Goal: Information Seeking & Learning: Learn about a topic

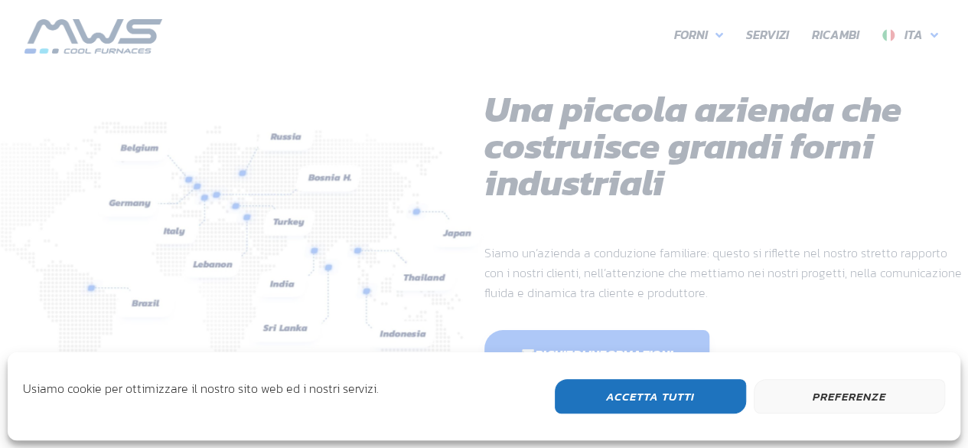
scroll to position [407, 918]
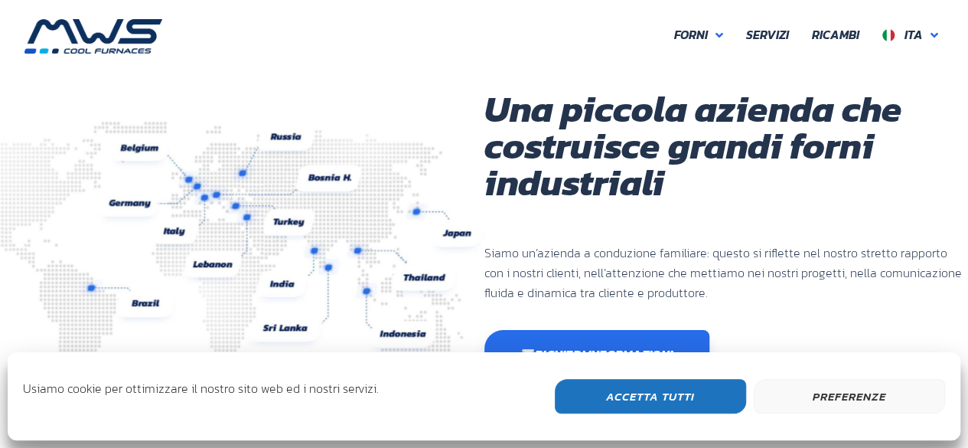
click at [709, 398] on button "Accetta Tutti" at bounding box center [650, 396] width 191 height 34
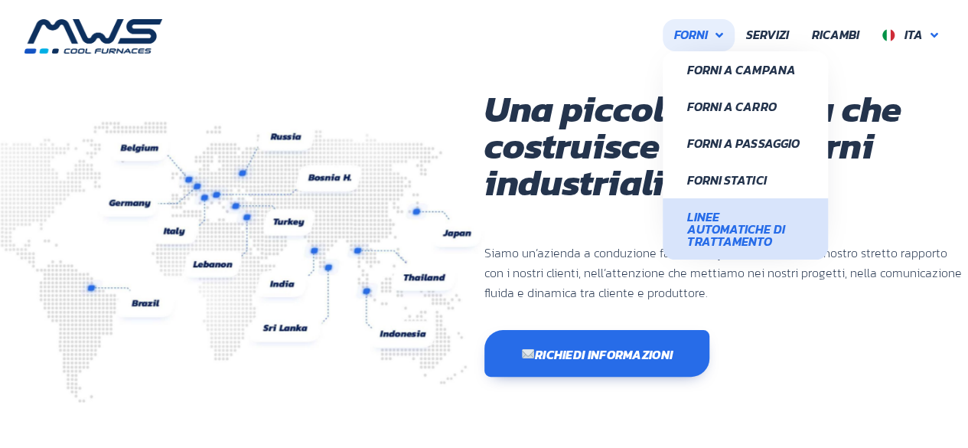
click at [703, 224] on span "Linee Automatiche di Trattamento" at bounding box center [745, 228] width 116 height 37
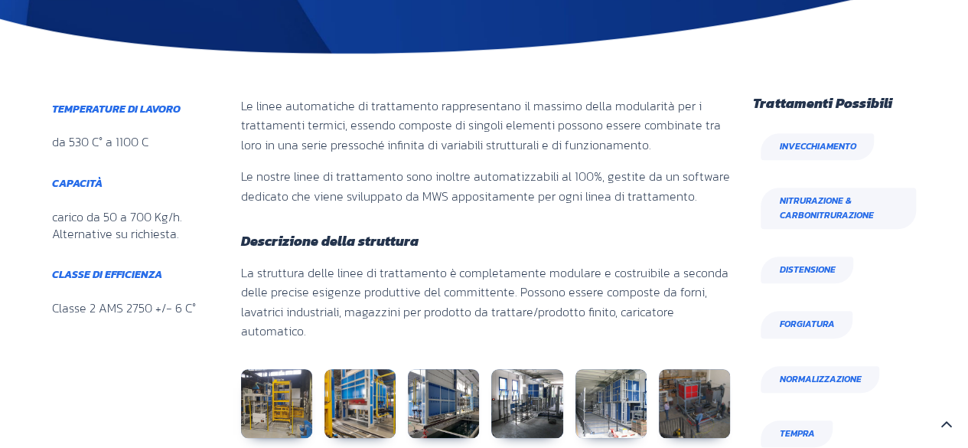
scroll to position [585, 0]
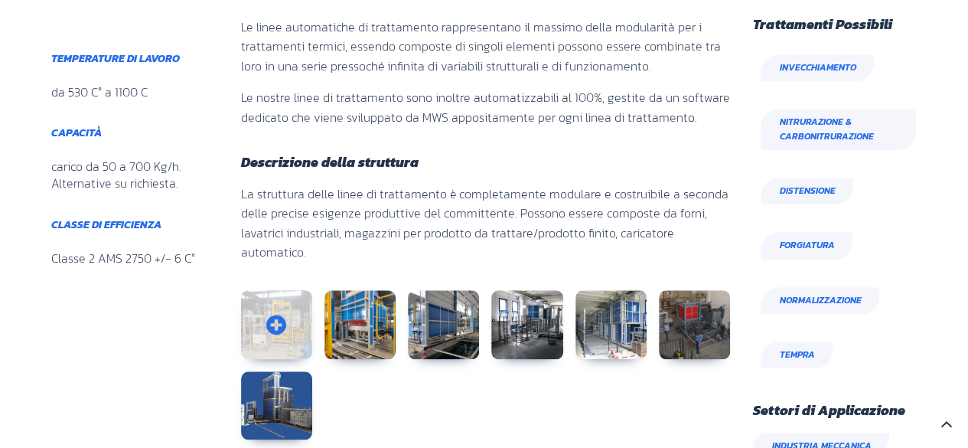
click at [271, 300] on link at bounding box center [276, 324] width 71 height 69
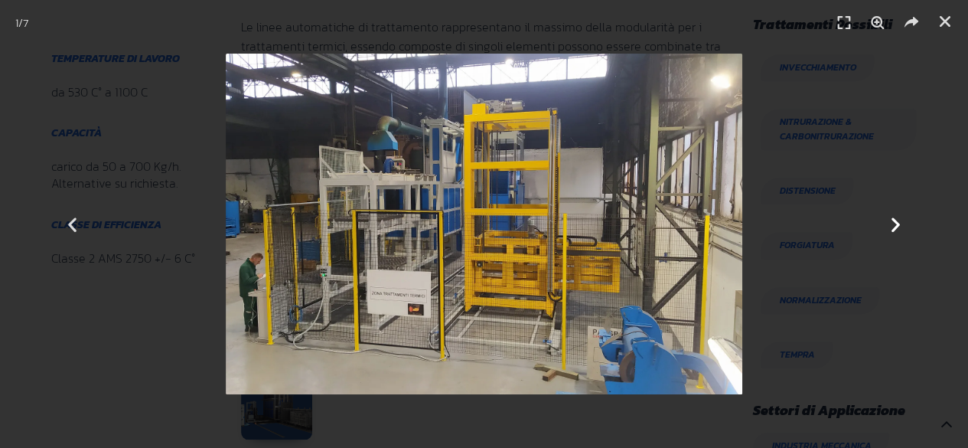
click at [894, 218] on icon "Next slide" at bounding box center [895, 223] width 19 height 19
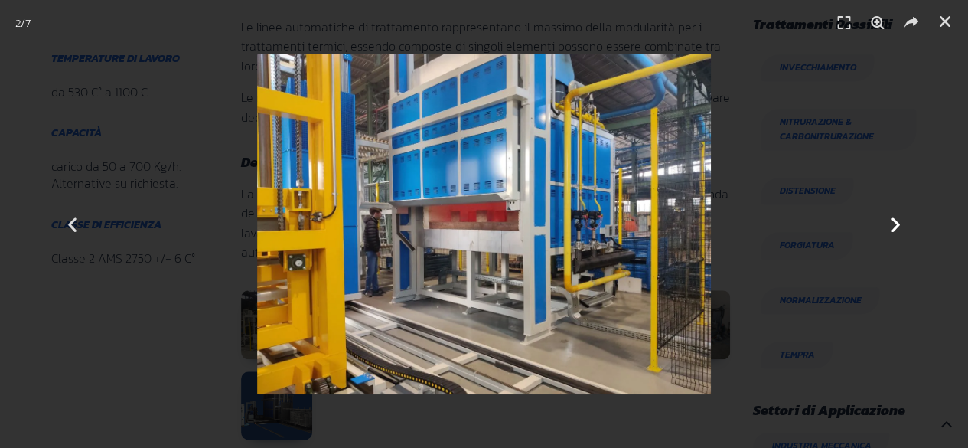
click at [894, 218] on icon "Next slide" at bounding box center [895, 223] width 19 height 19
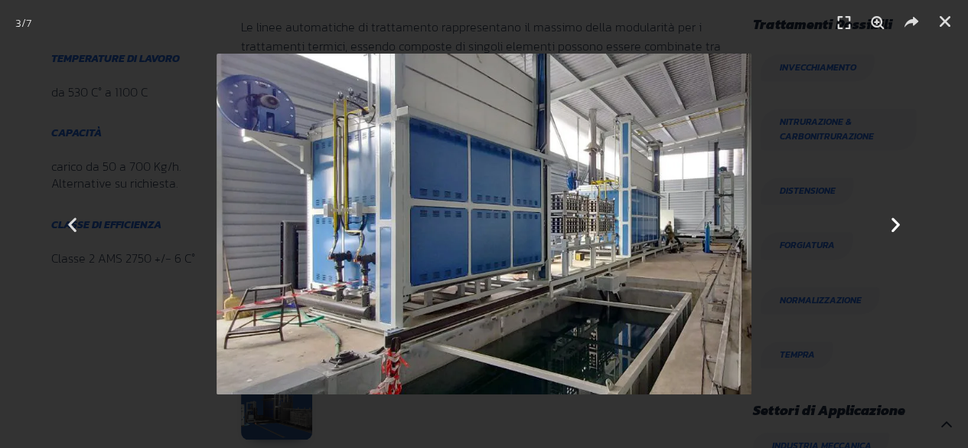
click at [894, 218] on icon "Next slide" at bounding box center [895, 223] width 19 height 19
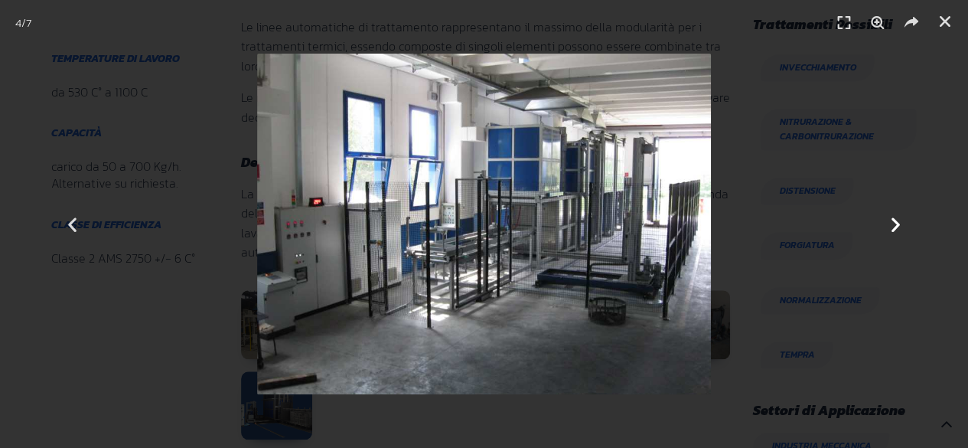
click at [894, 218] on icon "Next slide" at bounding box center [895, 223] width 19 height 19
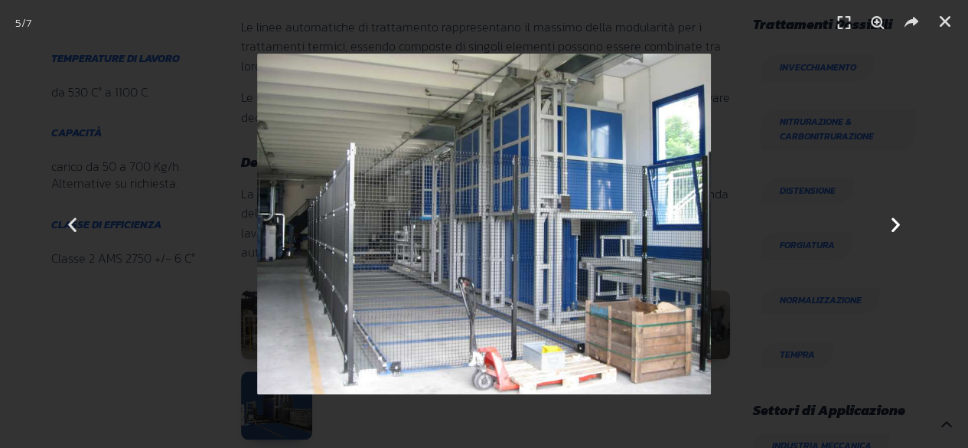
click at [894, 218] on icon "Next slide" at bounding box center [895, 223] width 19 height 19
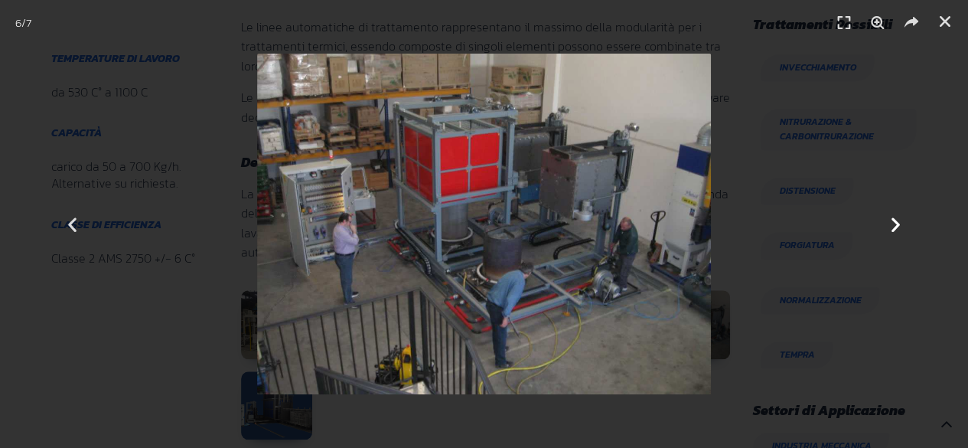
click at [894, 218] on icon "Next slide" at bounding box center [895, 223] width 19 height 19
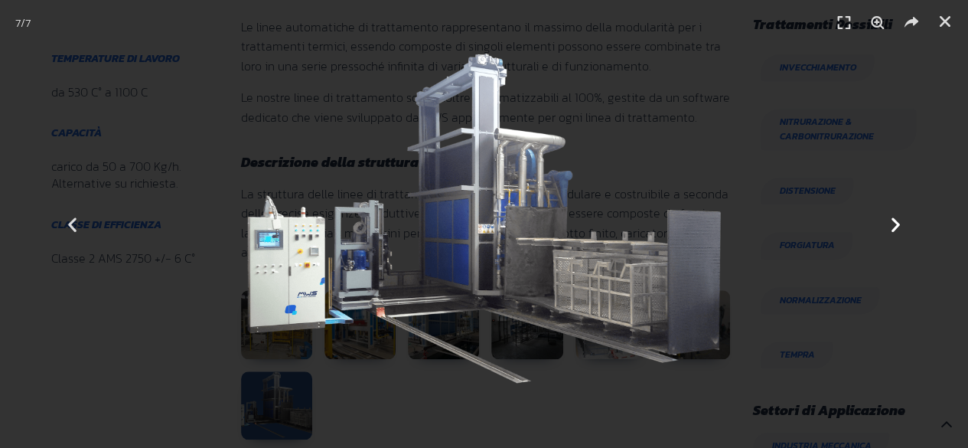
click at [894, 218] on icon "Next slide" at bounding box center [895, 223] width 19 height 19
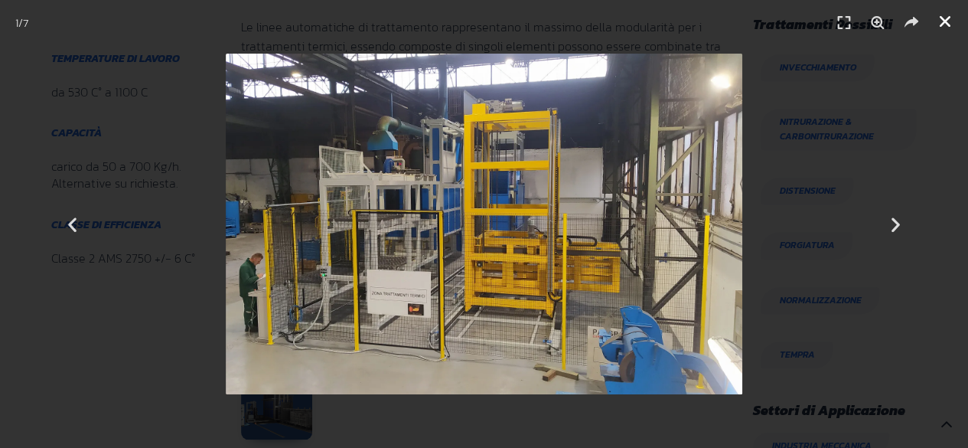
click at [947, 26] on icon "Chiudi (Esc)" at bounding box center [945, 21] width 15 height 15
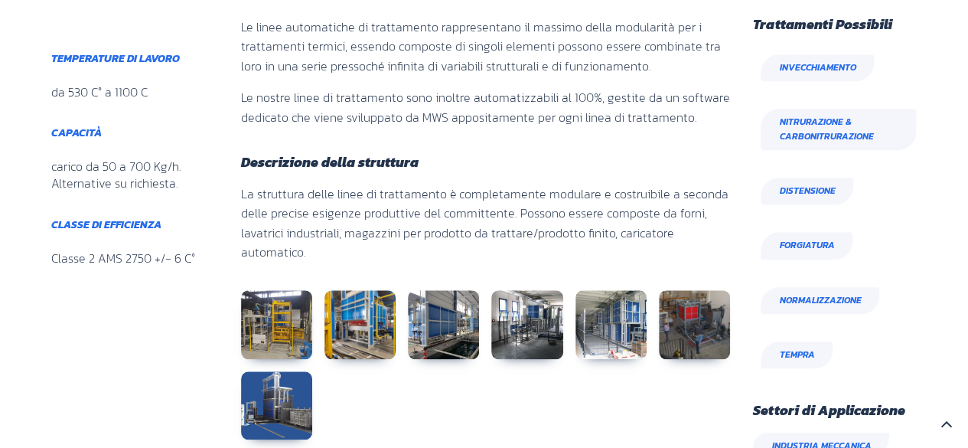
scroll to position [607, 0]
